Goal: Check status

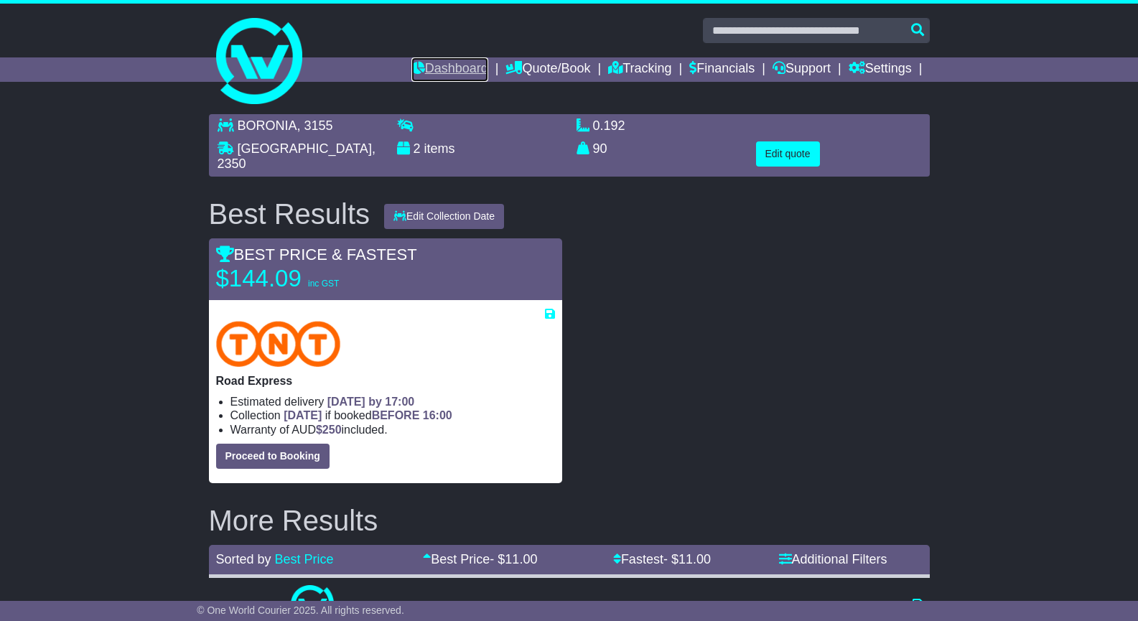
click at [439, 73] on link "Dashboard" at bounding box center [449, 69] width 77 height 24
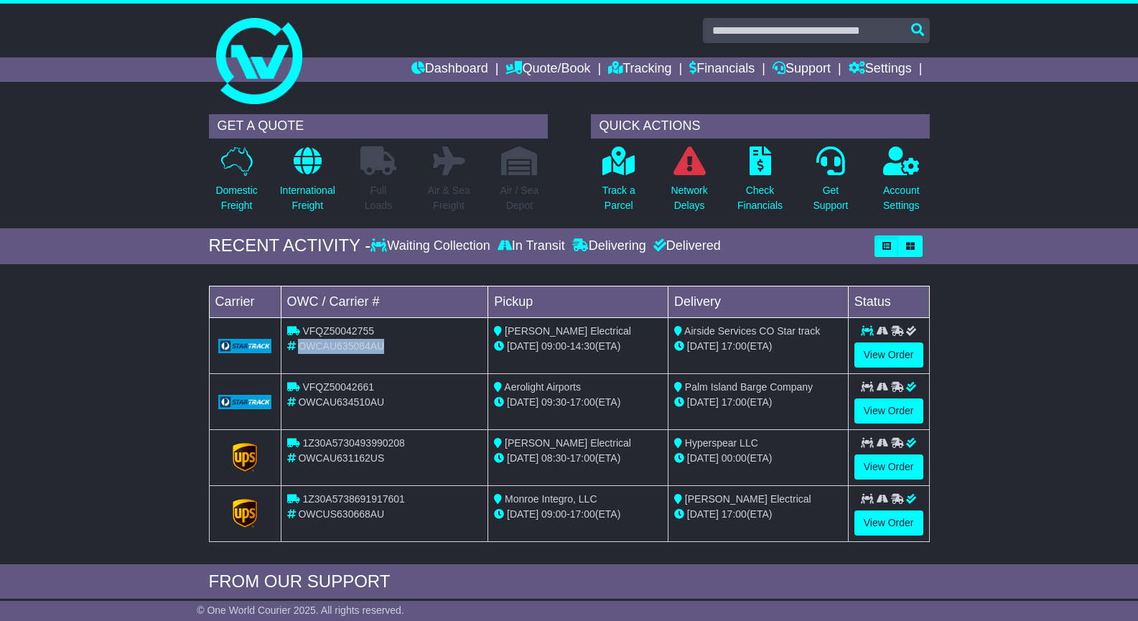
drag, startPoint x: 383, startPoint y: 343, endPoint x: 299, endPoint y: 348, distance: 84.1
click at [299, 348] on span "OWCAU635084AU" at bounding box center [341, 345] width 86 height 11
copy span "OWCAU635084AU"
